Goal: Book appointment/travel/reservation

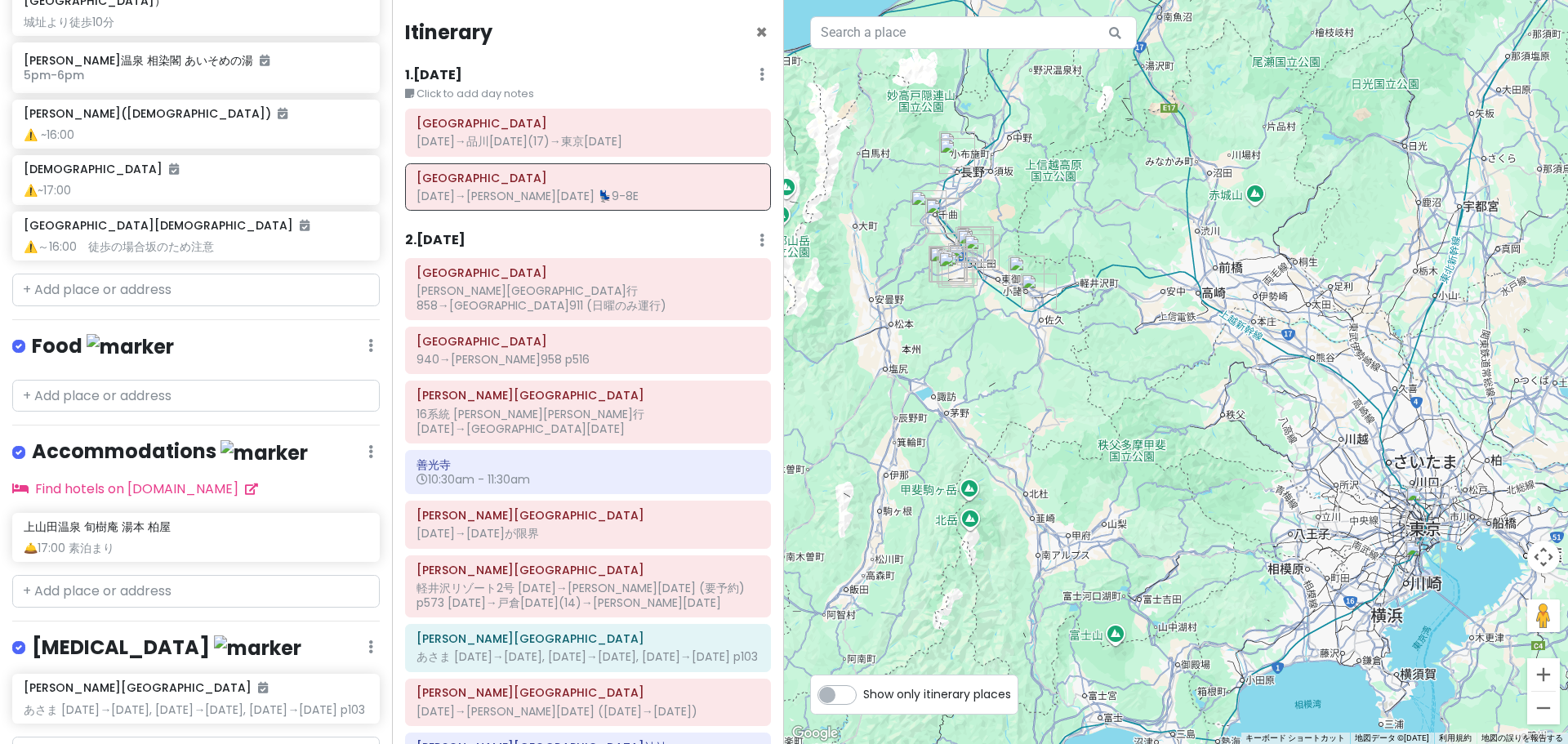
scroll to position [1636, 0]
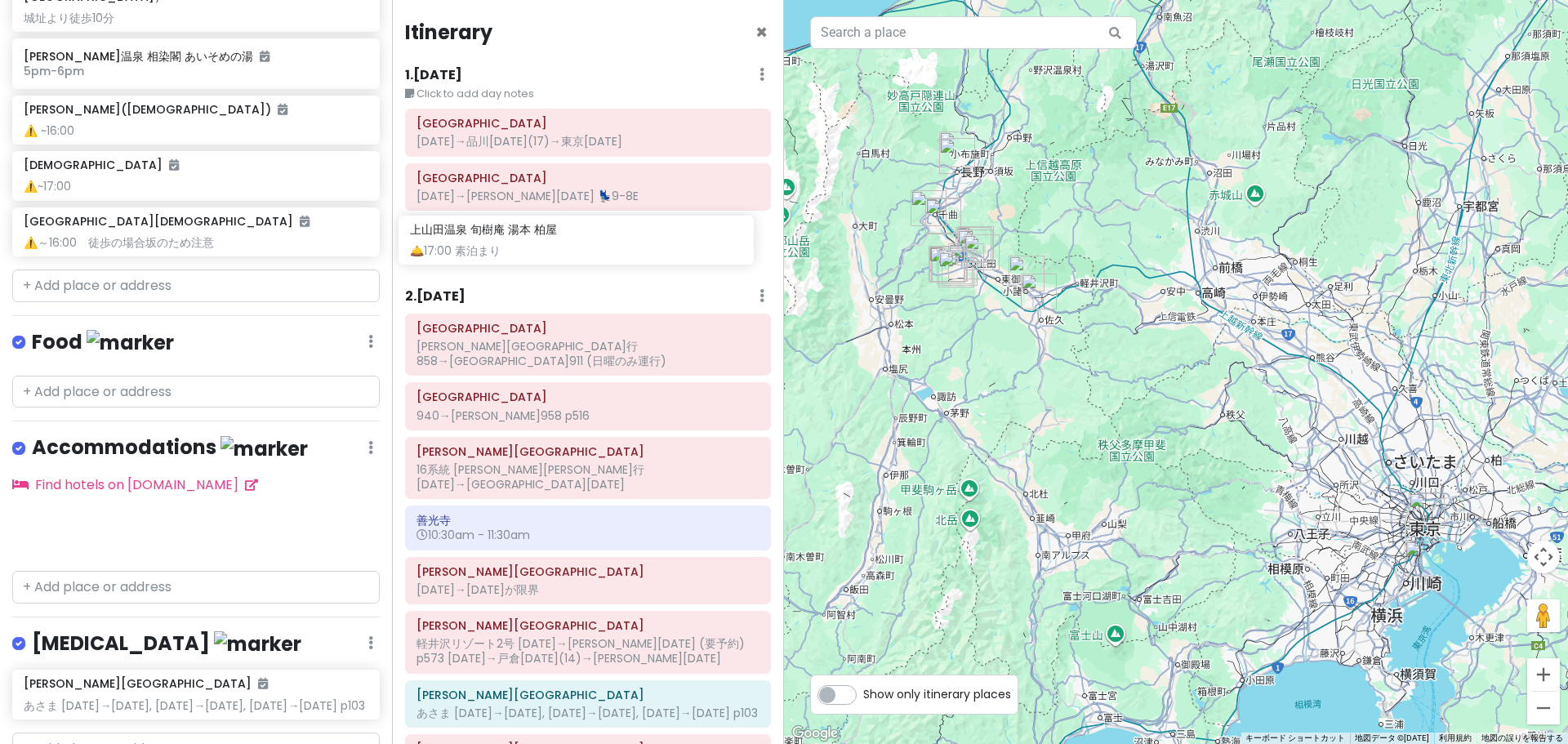
drag, startPoint x: 237, startPoint y: 455, endPoint x: 624, endPoint y: 242, distance: 441.7
click at [624, 242] on div "どこかにビューン｜[PERSON_NAME] Private Change Dates Make a Copy Delete Trip Go Pro ⚡️ G…" at bounding box center [784, 372] width 1568 height 744
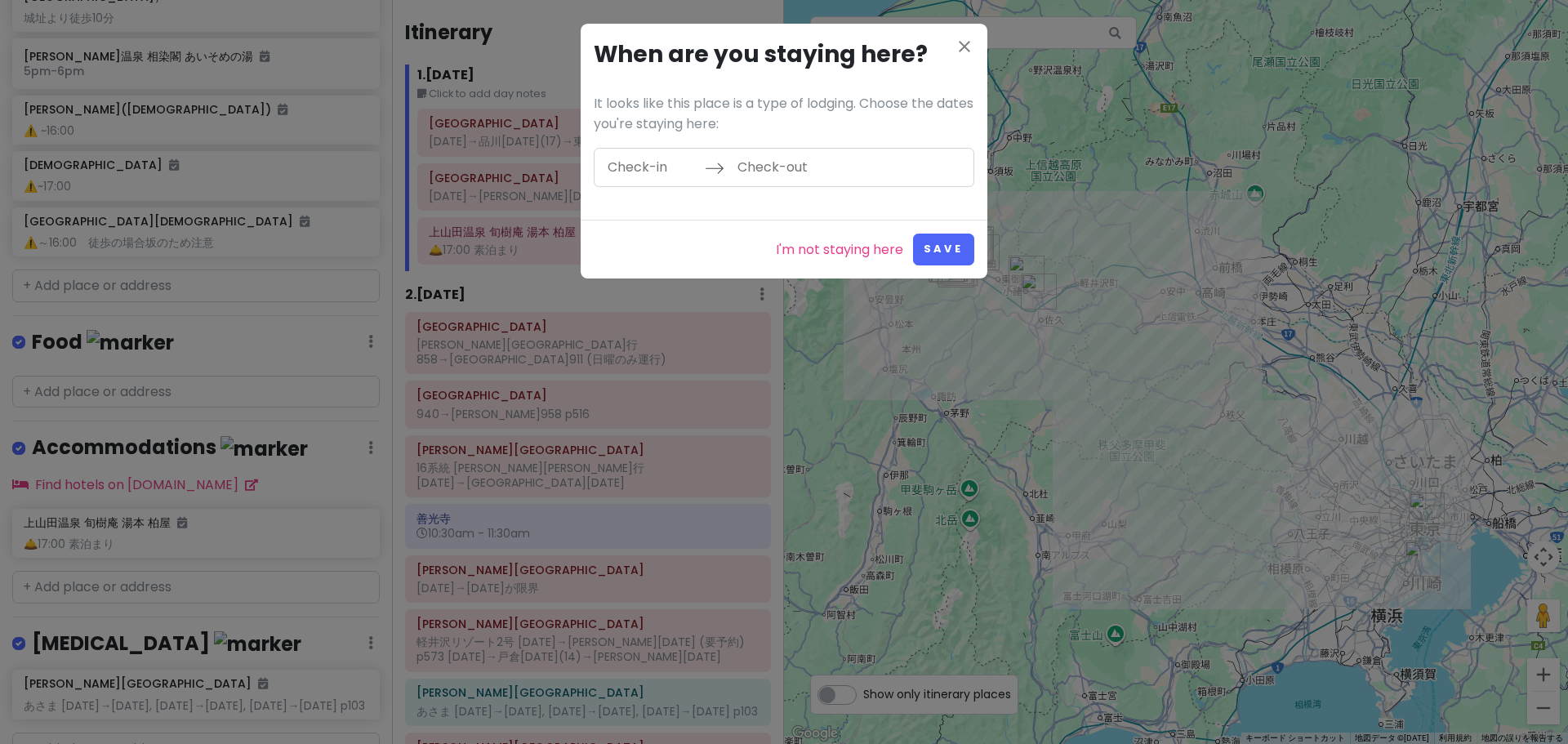
click at [652, 172] on input "Check-in" at bounding box center [652, 167] width 106 height 38
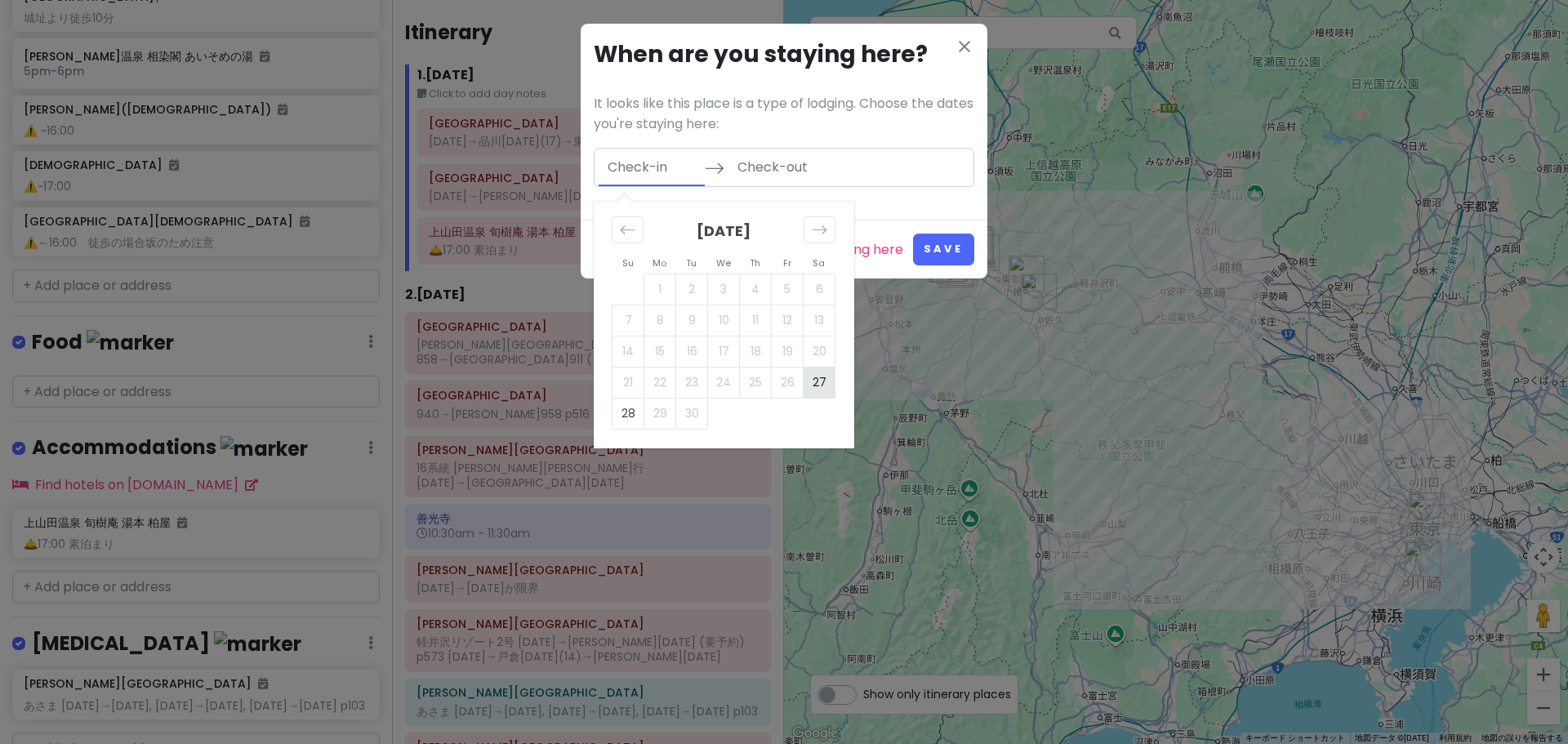
click at [813, 378] on td "27" at bounding box center [819, 382] width 31 height 31
type input "[DATE]"
click at [621, 403] on td "28" at bounding box center [628, 412] width 31 height 31
type input "[DATE]"
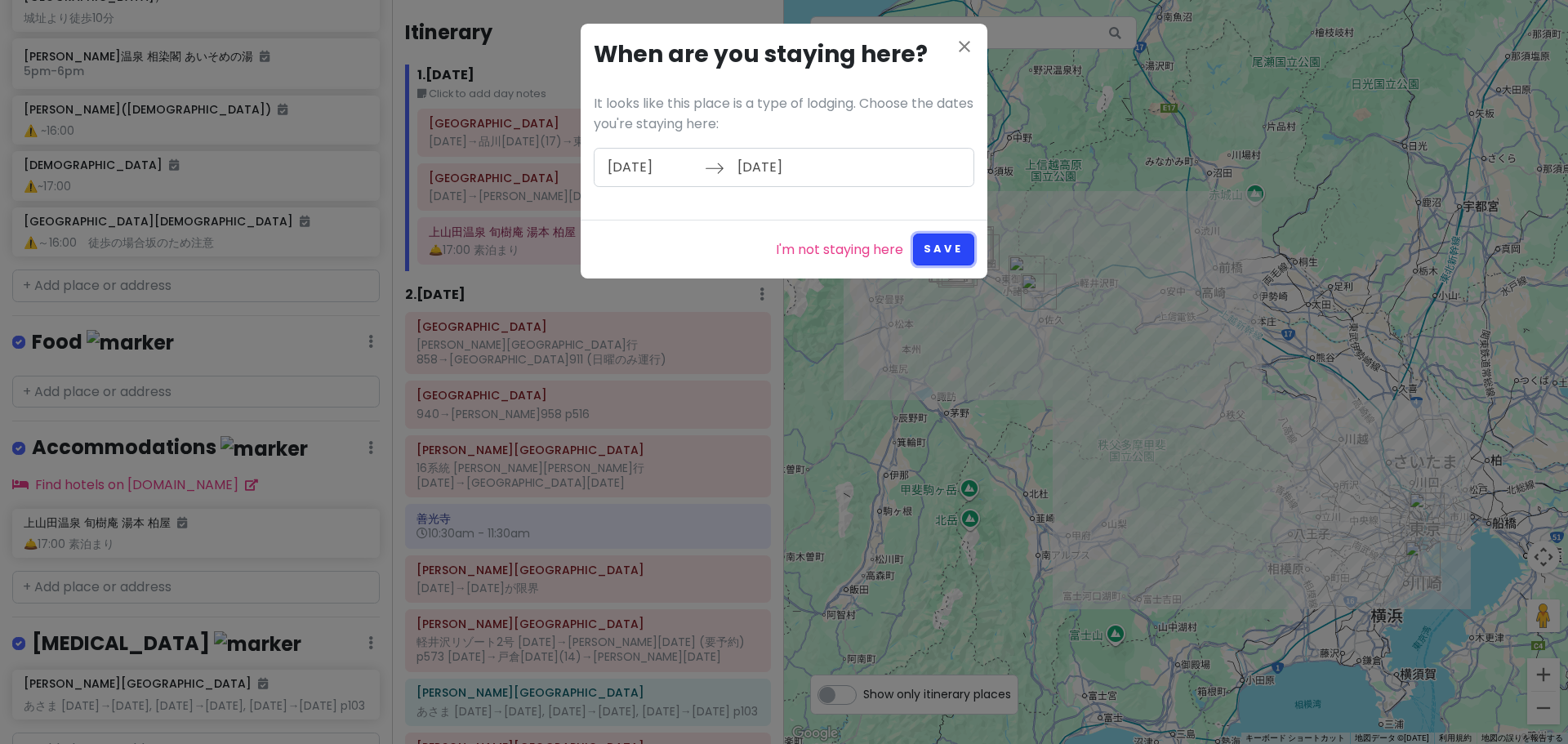
click at [940, 240] on button "Save" at bounding box center [944, 249] width 61 height 31
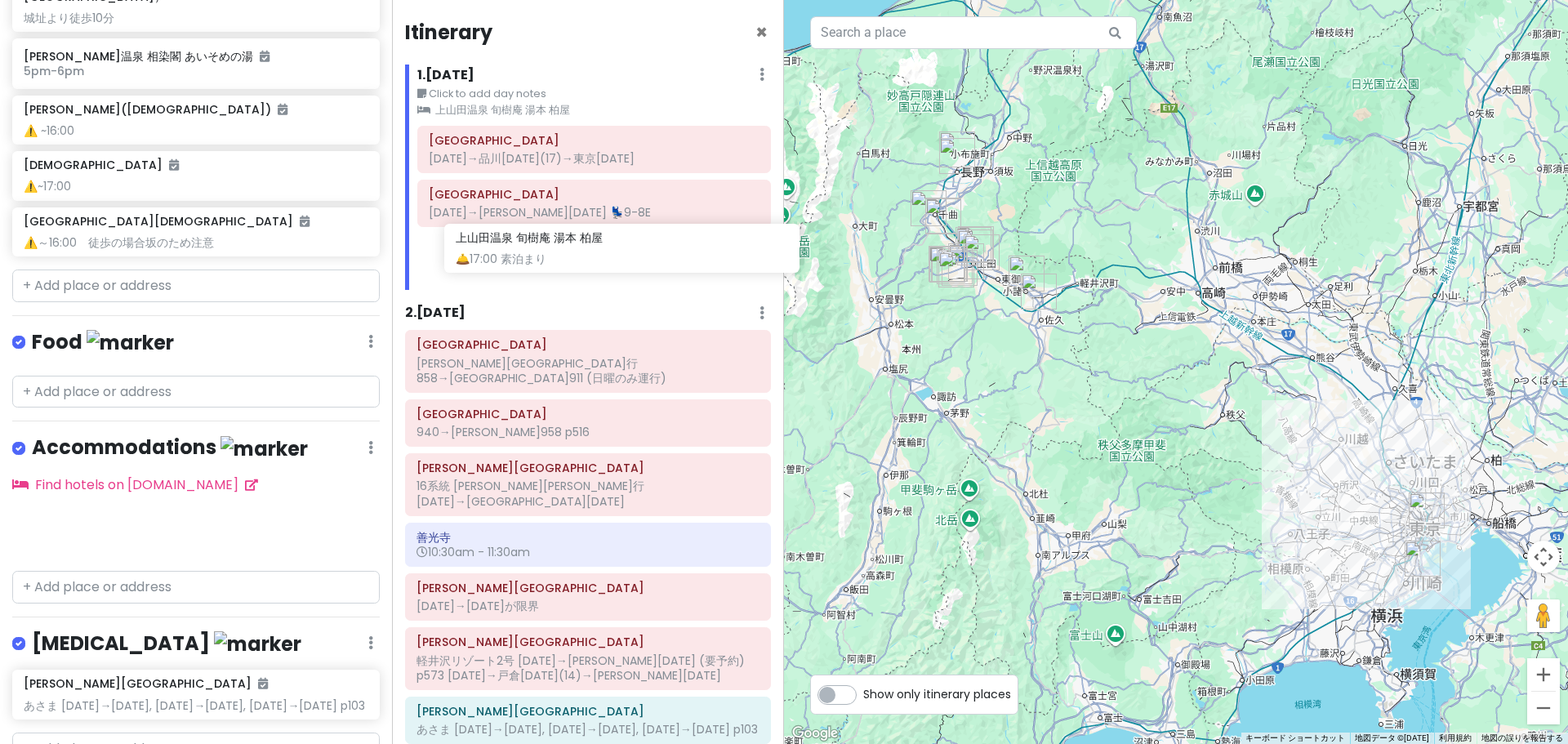
drag, startPoint x: 239, startPoint y: 458, endPoint x: 672, endPoint y: 253, distance: 479.1
click at [672, 253] on div "どこかにビューン｜[PERSON_NAME] Private Change Dates Make a Copy Delete Trip Go Pro ⚡️ G…" at bounding box center [784, 372] width 1568 height 744
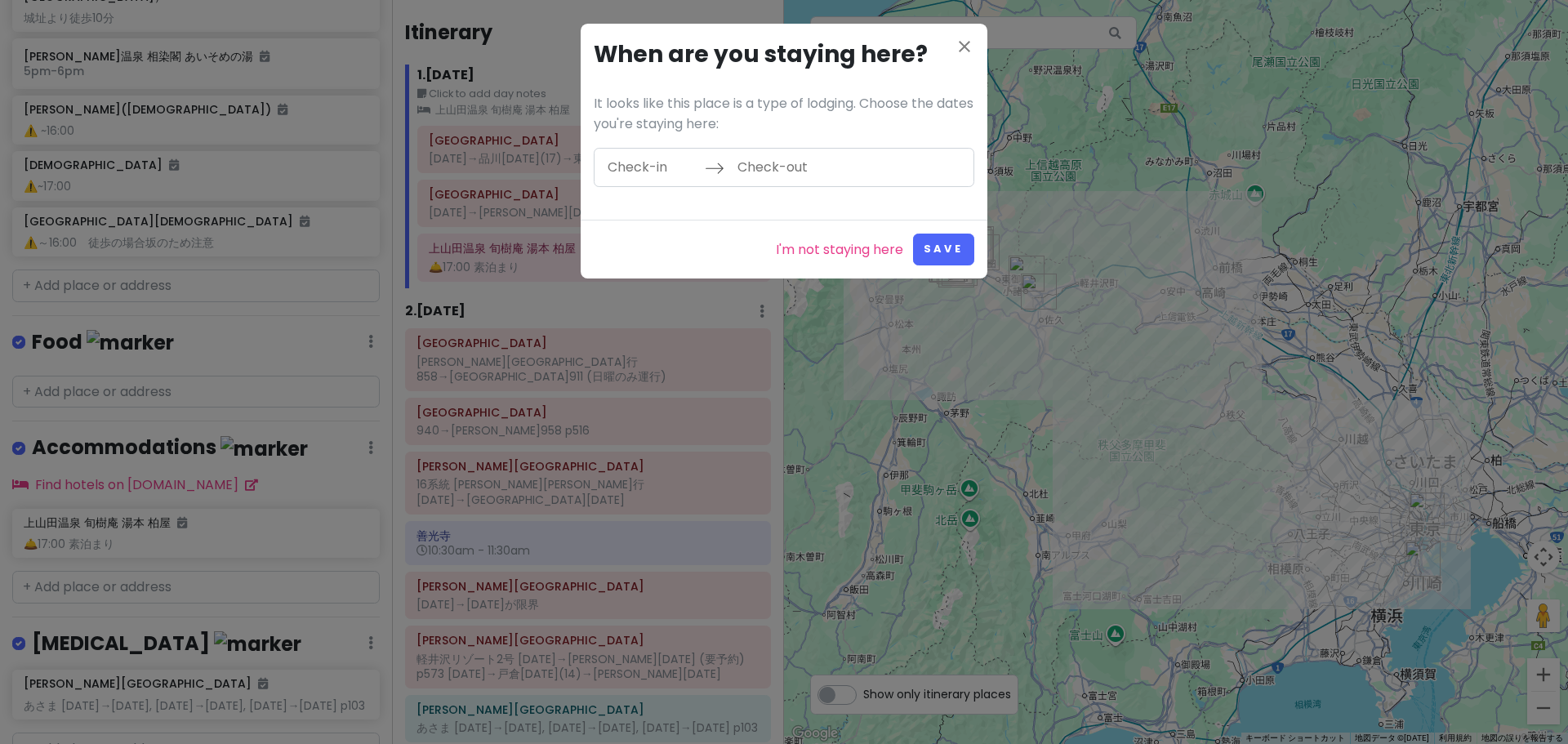
click at [790, 236] on div "I'm not staying here Save" at bounding box center [784, 248] width 406 height 58
click at [786, 252] on link "I'm not staying here" at bounding box center [840, 250] width 128 height 22
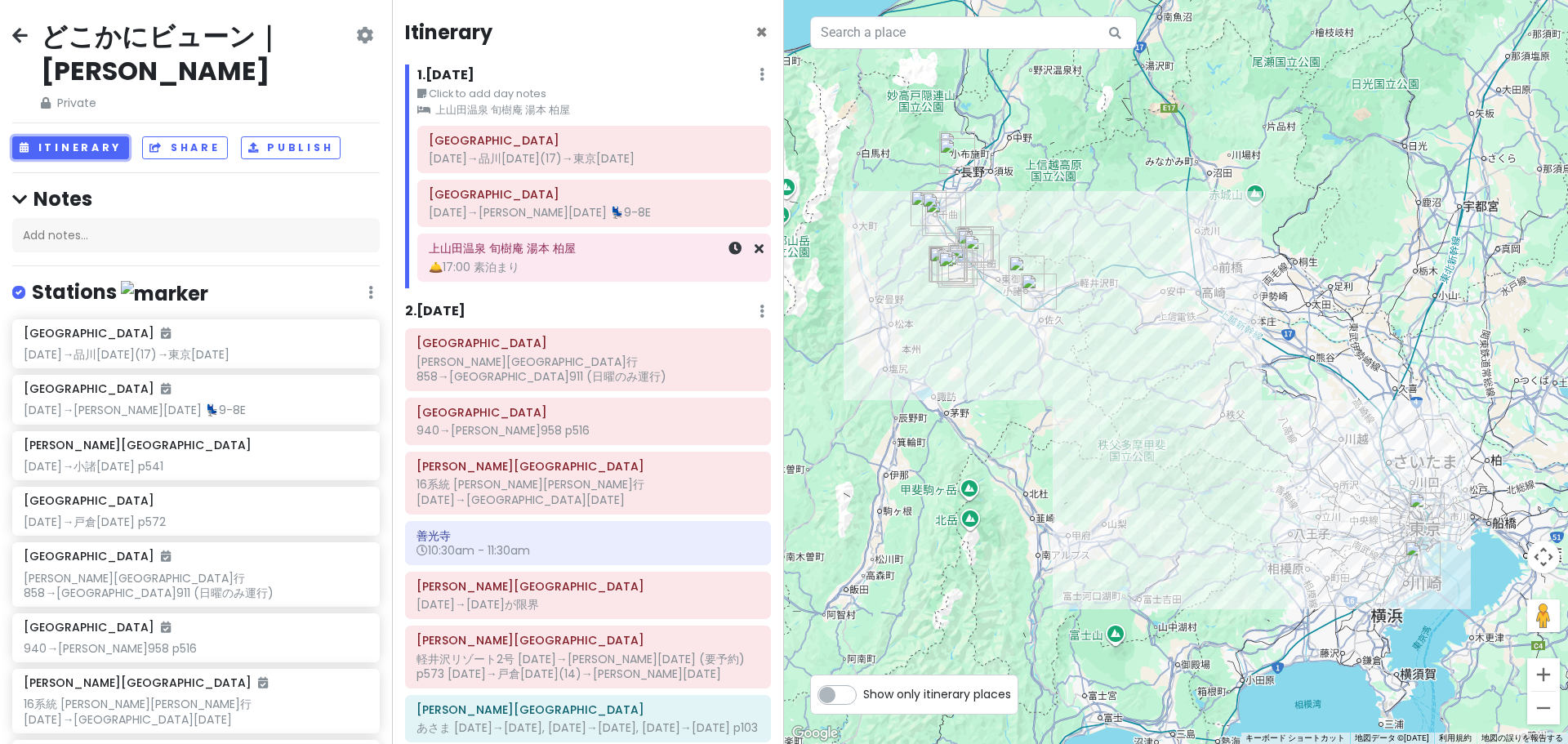
click at [572, 266] on div "🛎️17:00 素泊まり" at bounding box center [594, 267] width 331 height 14
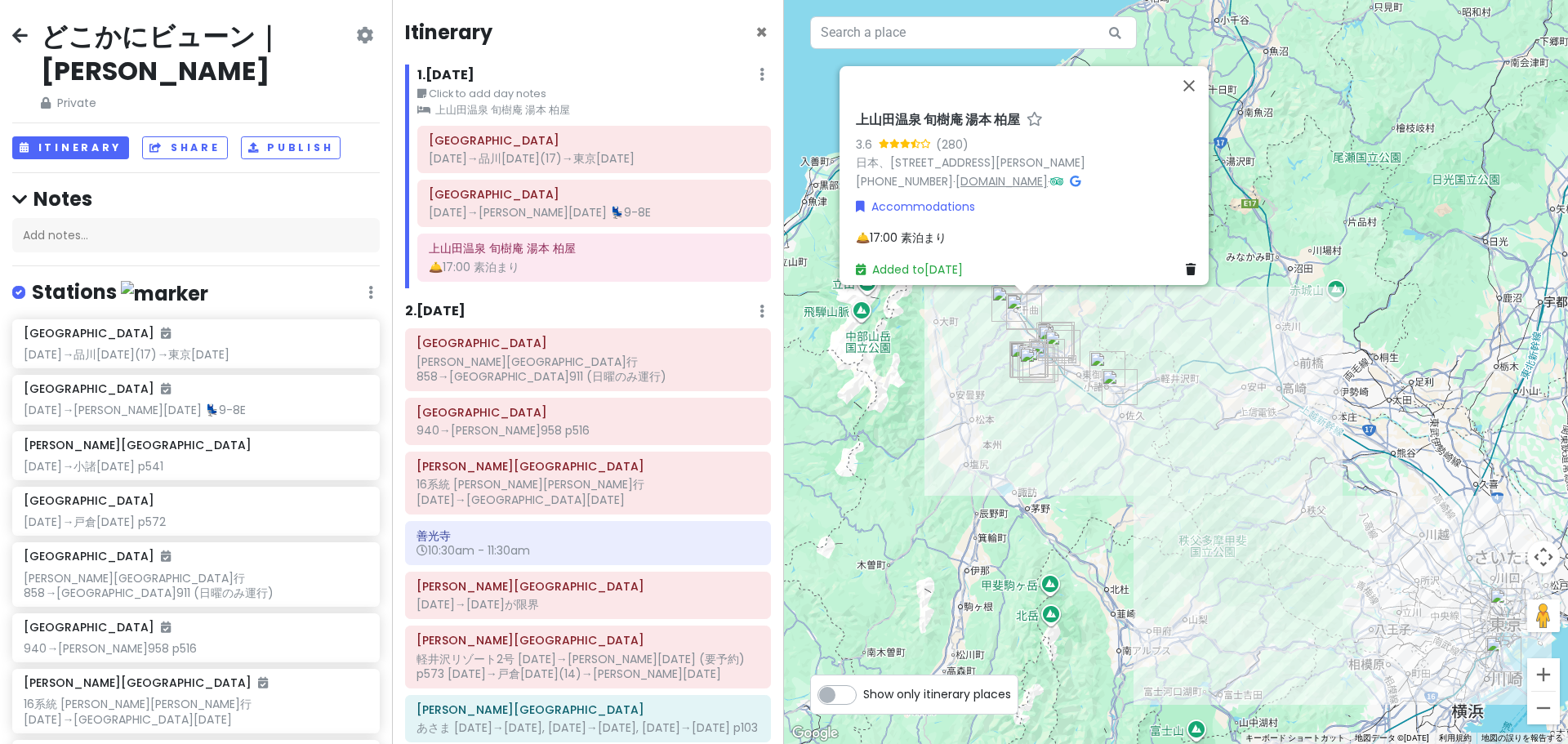
click at [959, 179] on link "[DOMAIN_NAME]" at bounding box center [1002, 182] width 93 height 16
